Goal: Check status

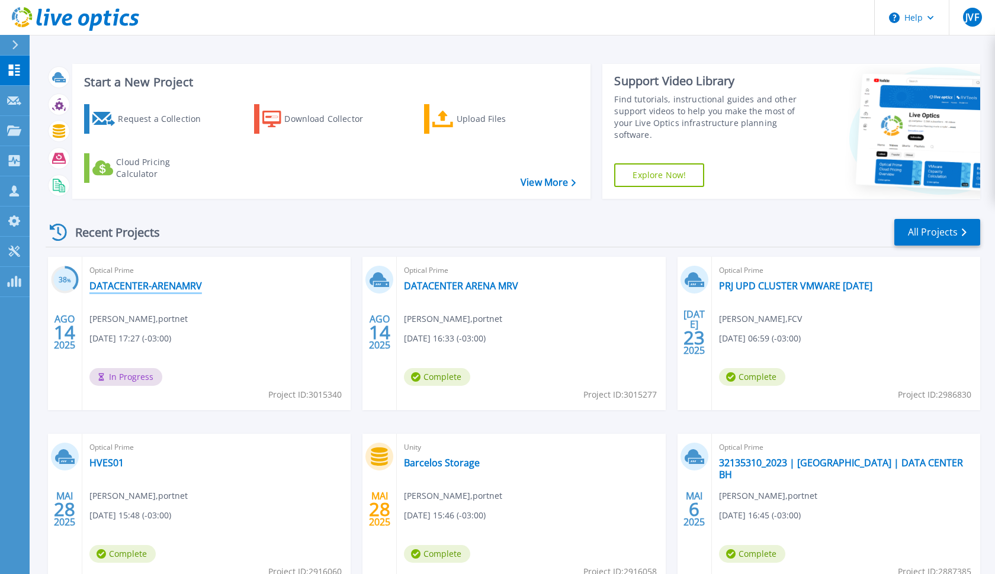
click at [174, 287] on link "DATACENTER-ARENAMRV" at bounding box center [145, 286] width 113 height 12
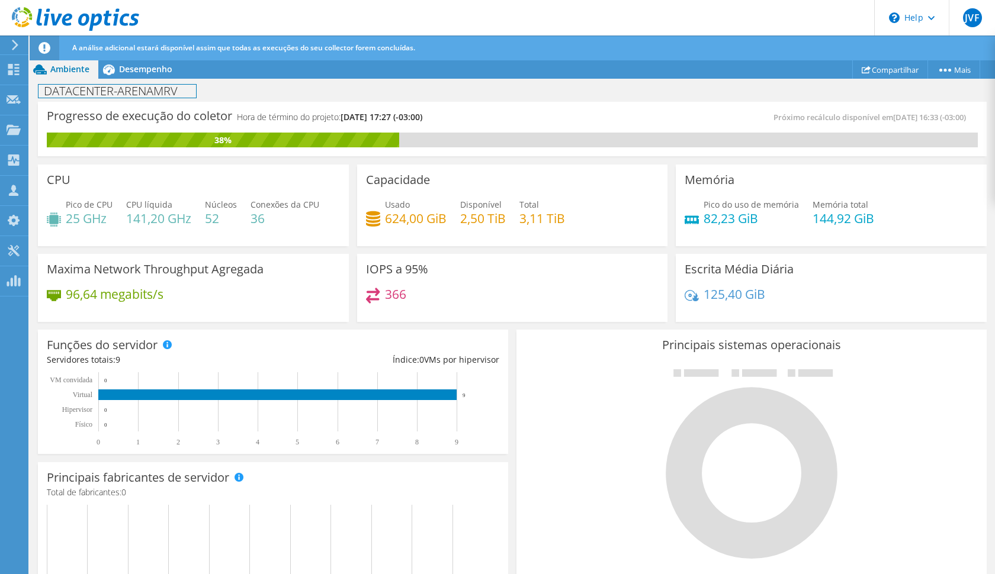
click at [134, 79] on div "DATACENTER-ARENAMRV Imprimir" at bounding box center [512, 90] width 965 height 23
click at [136, 72] on span "Desempenho" at bounding box center [145, 68] width 53 height 11
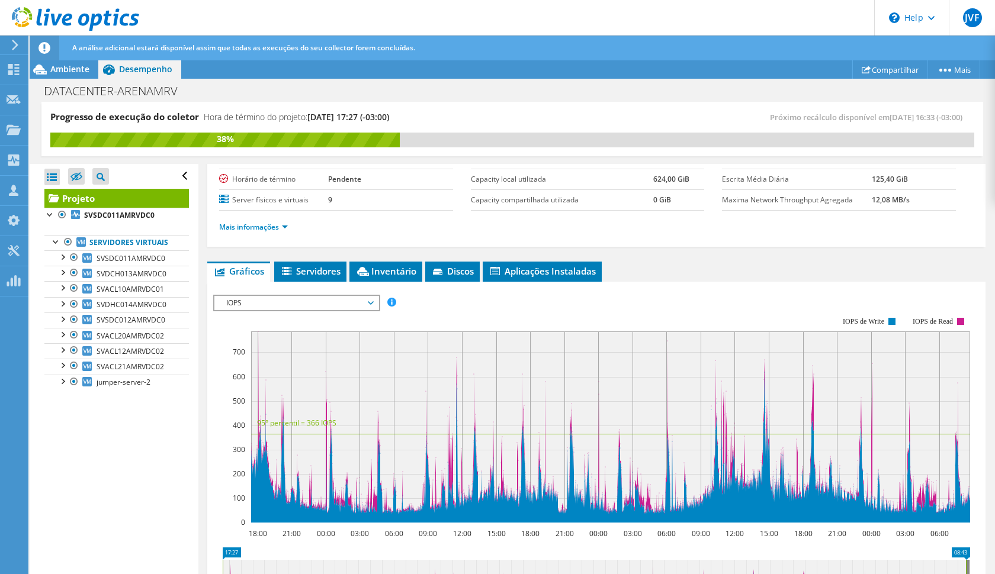
scroll to position [114, 0]
click at [304, 301] on span "IOPS" at bounding box center [296, 302] width 152 height 14
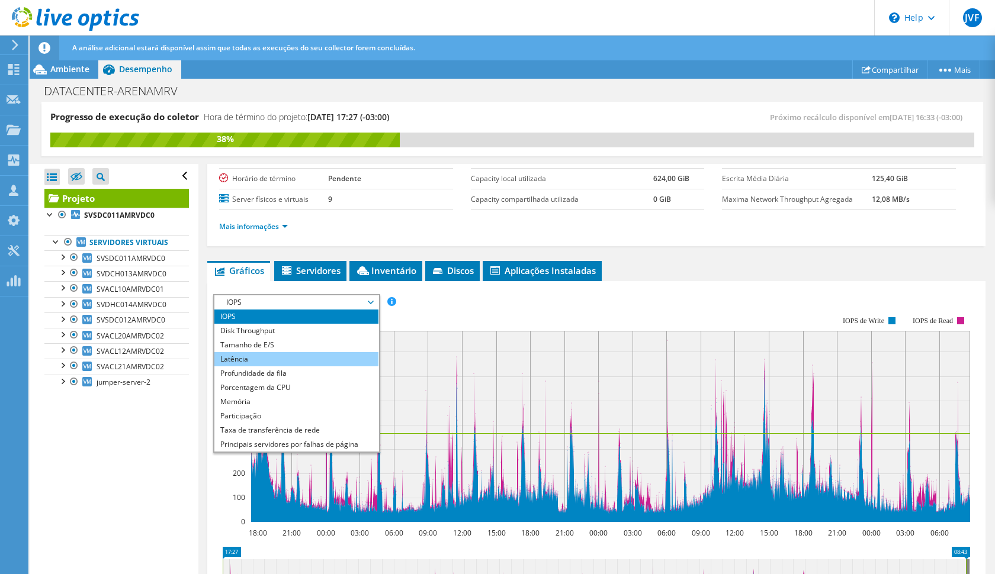
click at [282, 358] on li "Latência" at bounding box center [296, 359] width 164 height 14
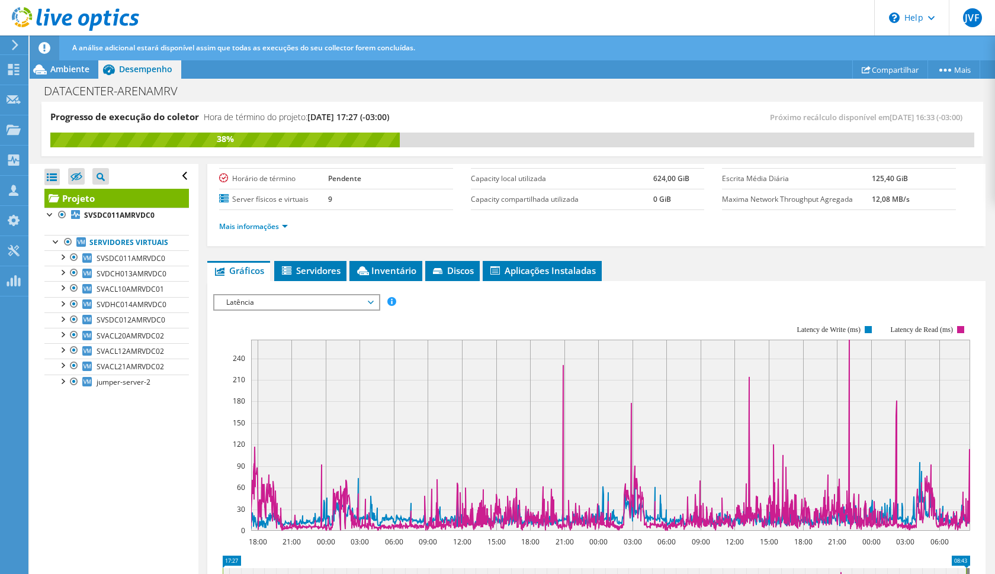
click at [318, 305] on span "Latência" at bounding box center [296, 302] width 152 height 14
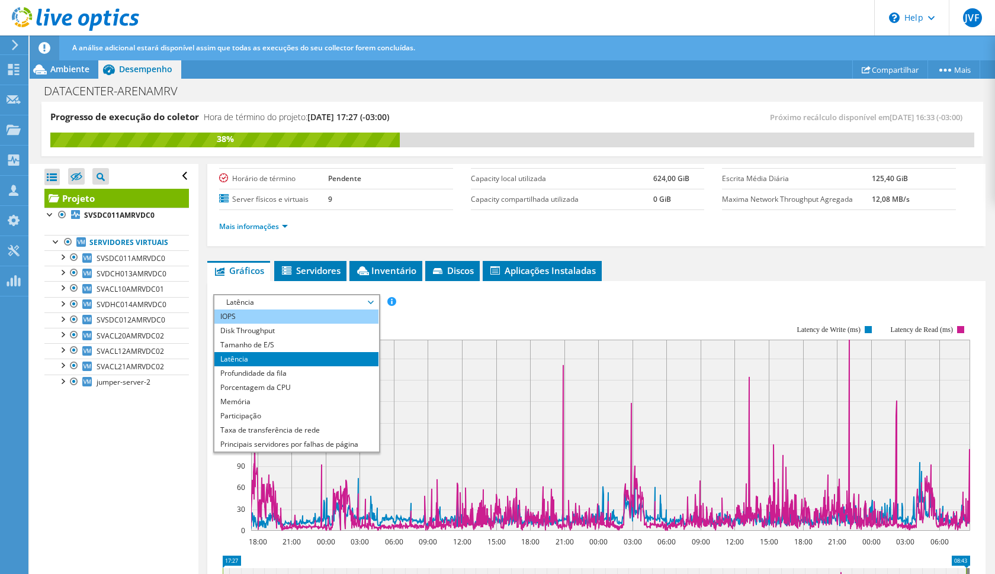
click at [307, 317] on li "IOPS" at bounding box center [296, 317] width 164 height 14
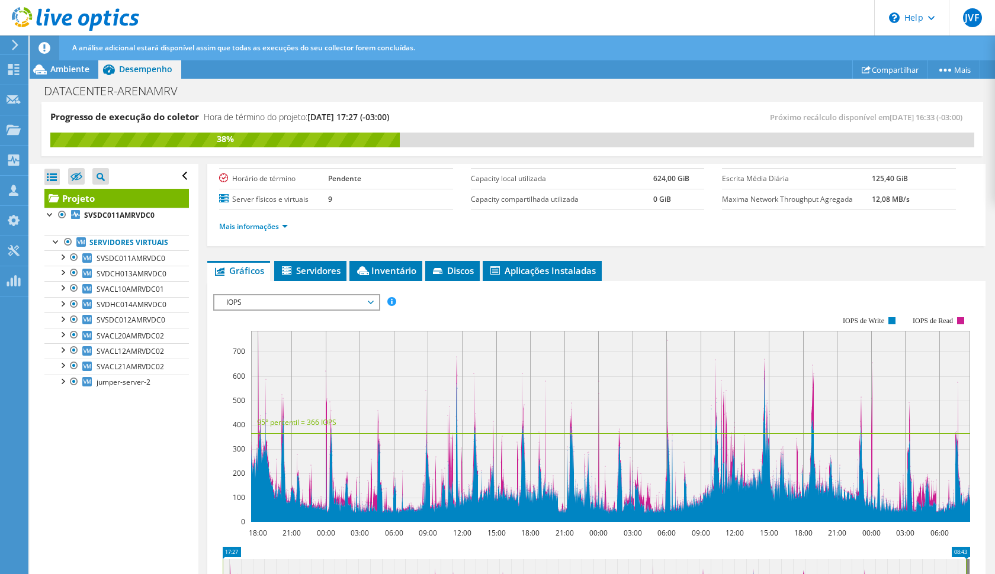
click at [313, 304] on span "IOPS" at bounding box center [296, 302] width 152 height 14
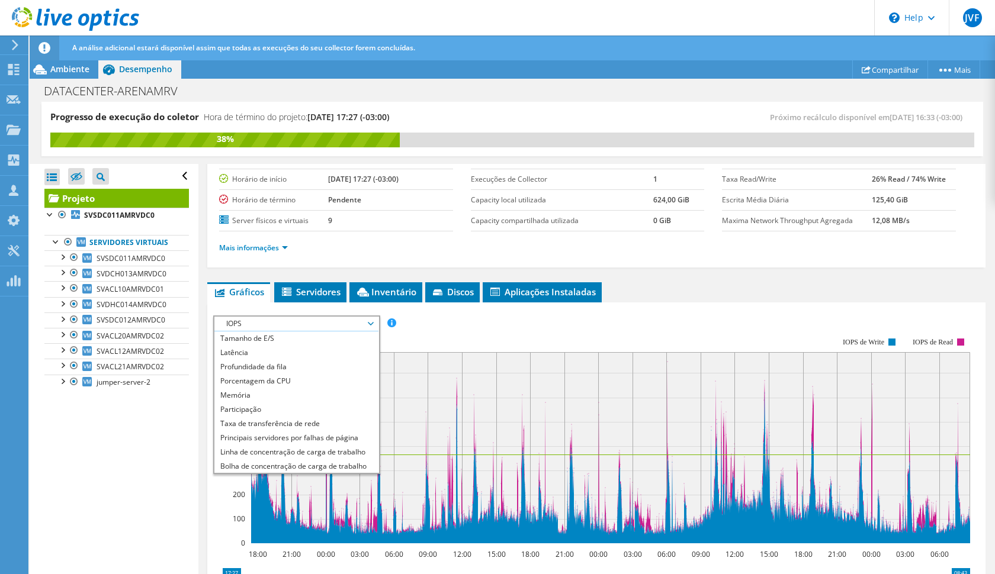
scroll to position [29, 0]
click at [278, 391] on li "Memória" at bounding box center [296, 394] width 164 height 14
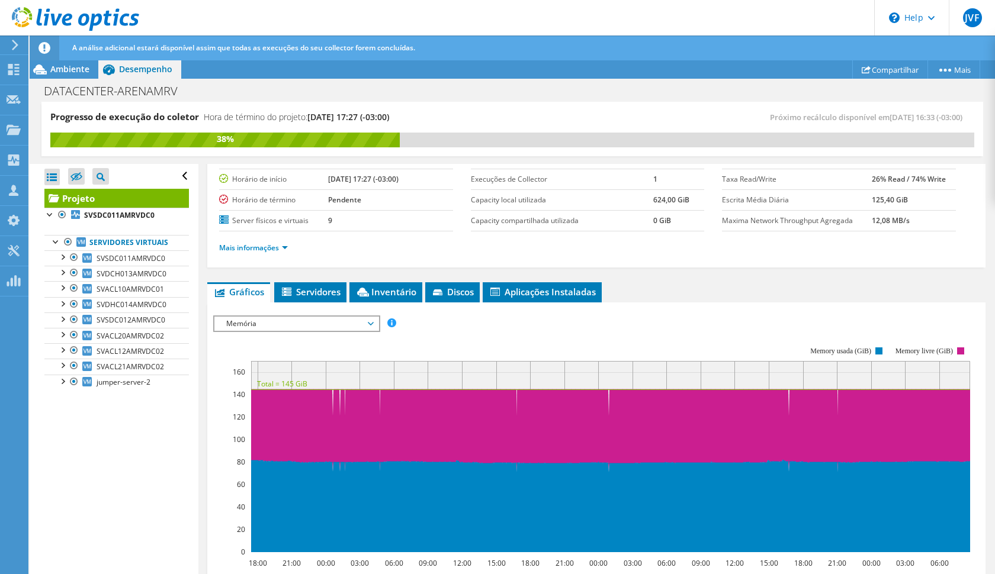
click at [295, 326] on span "Memória" at bounding box center [296, 324] width 152 height 14
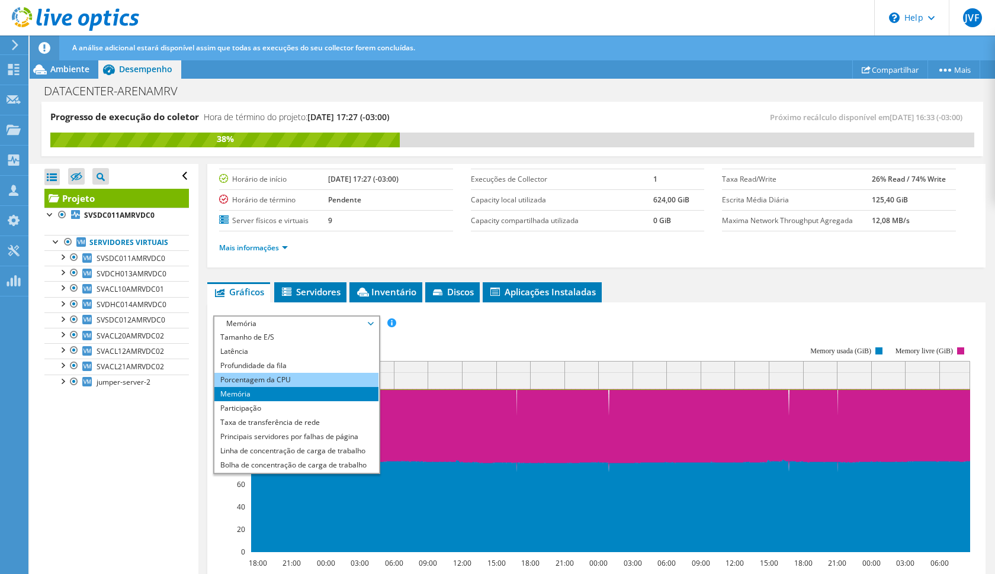
click at [278, 379] on li "Porcentagem da CPU" at bounding box center [296, 380] width 164 height 14
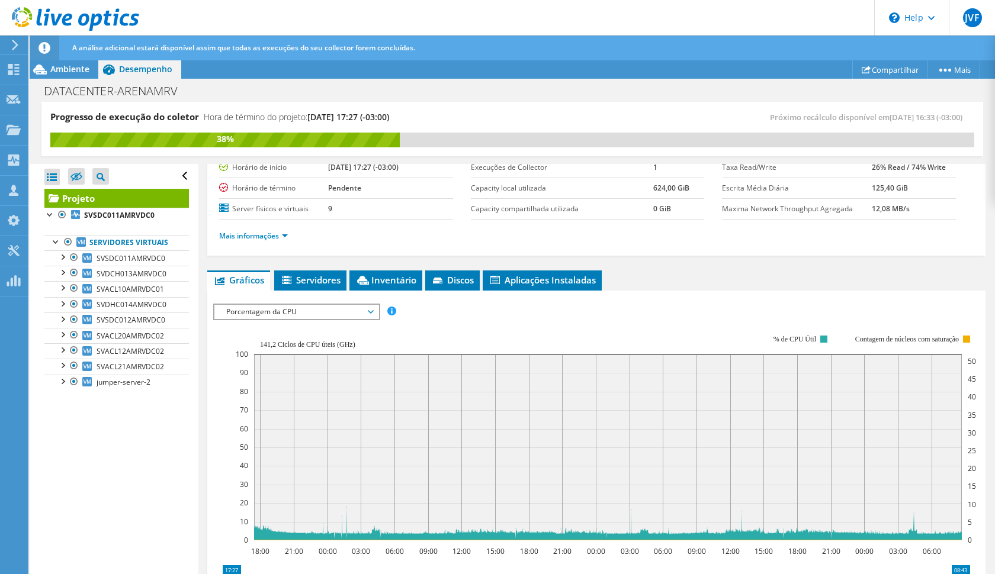
scroll to position [100, 0]
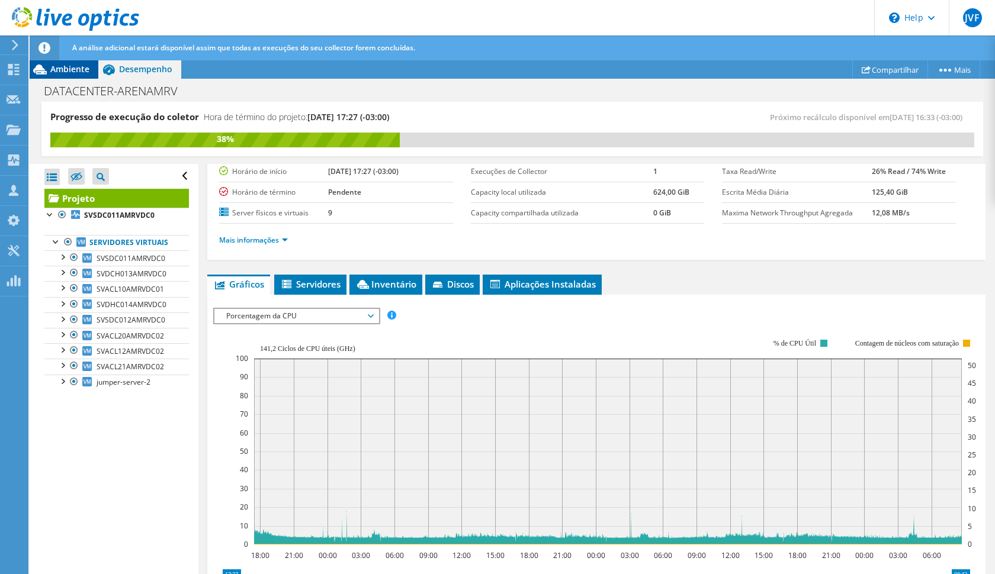
click at [81, 68] on span "Ambiente" at bounding box center [69, 68] width 39 height 11
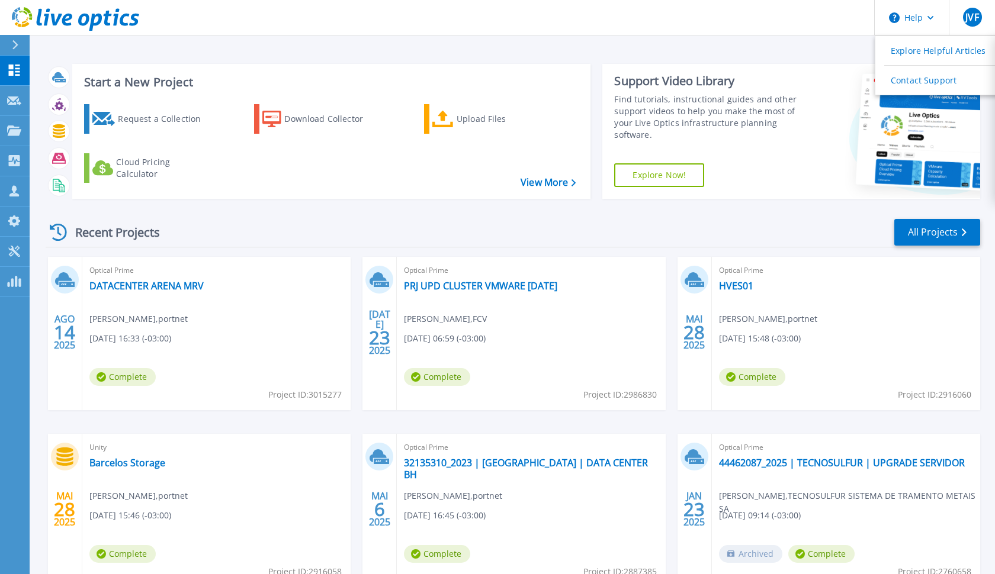
scroll to position [47, 0]
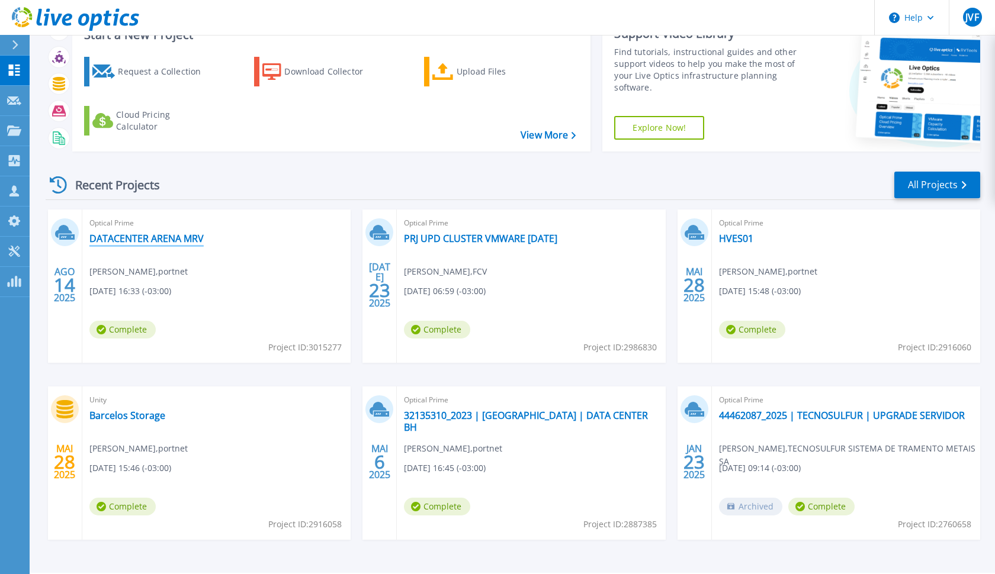
click at [140, 237] on link "DATACENTER ARENA MRV" at bounding box center [146, 239] width 114 height 12
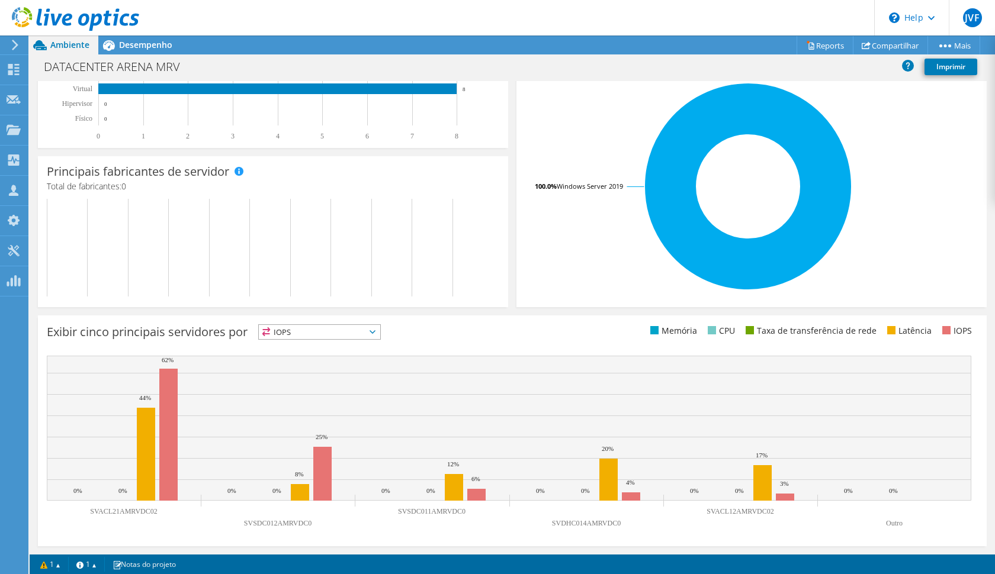
scroll to position [216, 0]
click at [43, 569] on link "1" at bounding box center [50, 564] width 37 height 15
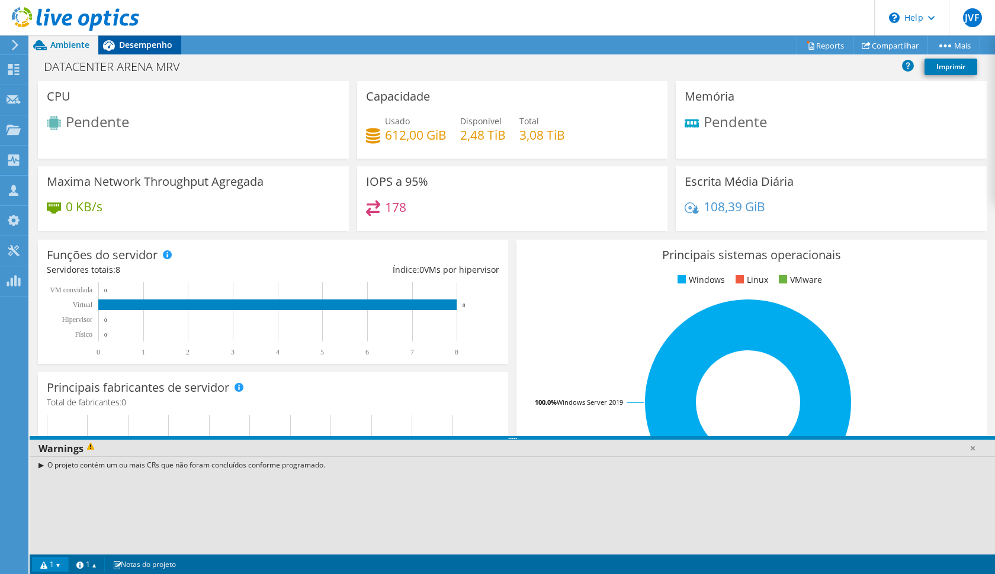
scroll to position [0, 0]
click at [141, 40] on span "Desempenho" at bounding box center [145, 44] width 53 height 11
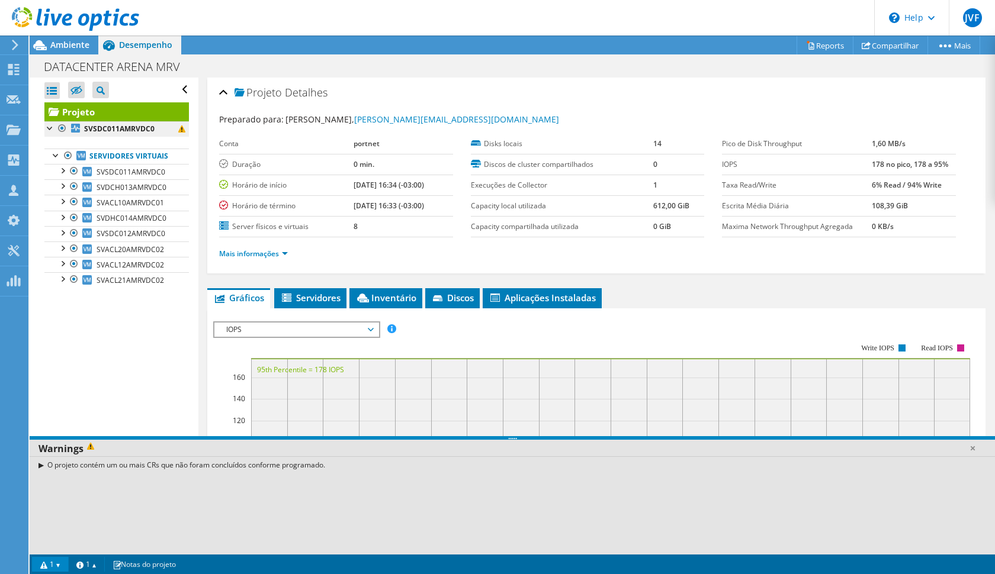
click at [187, 127] on link "SVSDC011AMRVDC0" at bounding box center [116, 128] width 144 height 15
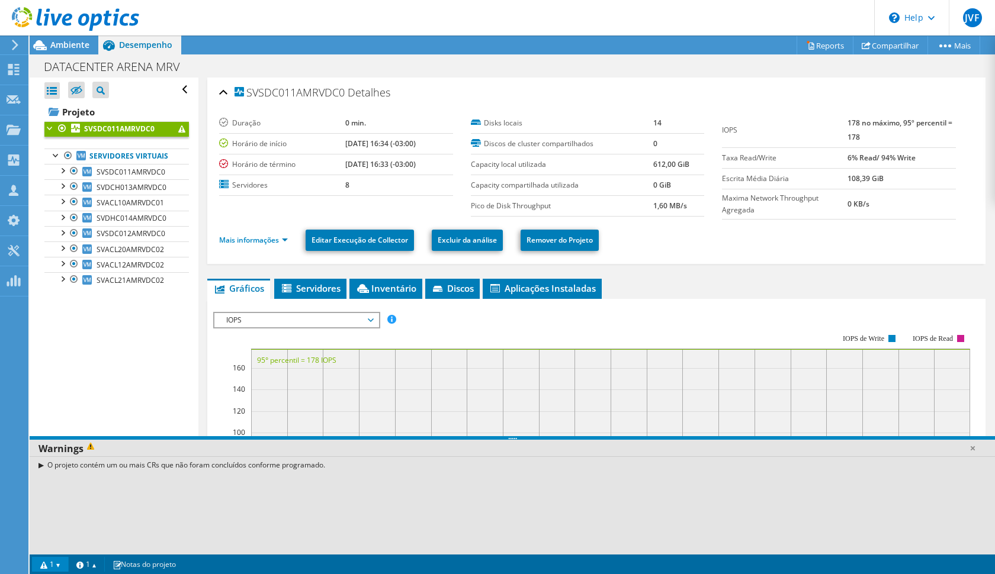
click at [265, 248] on ul "Mais informações Editar Execução de Collector Excluir da análise Remover do Pro…" at bounding box center [596, 239] width 754 height 24
